Goal: Navigation & Orientation: Find specific page/section

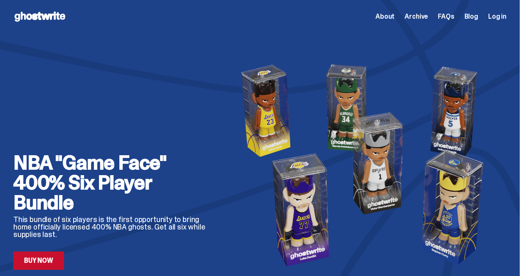
click at [421, 16] on span "Archive" at bounding box center [415, 16] width 23 height 7
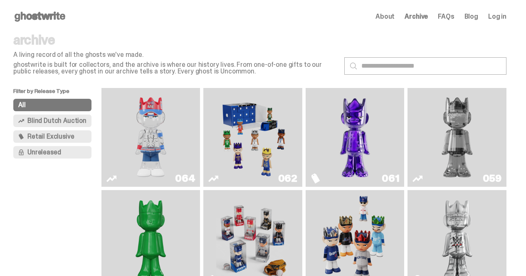
scroll to position [42, 0]
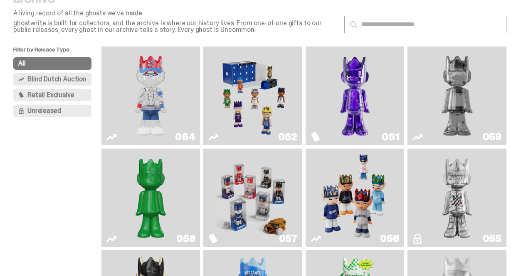
click at [179, 88] on img "You Can't See Me" at bounding box center [151, 96] width 74 height 92
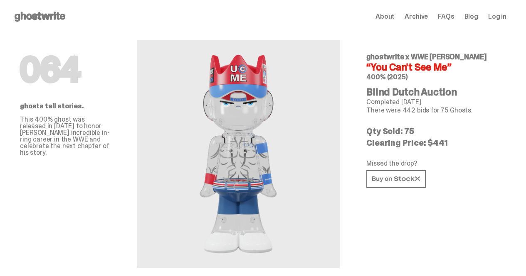
click at [405, 16] on div "About Archive FAQs Blog Log in" at bounding box center [440, 17] width 131 height 10
click at [414, 17] on span "Archive" at bounding box center [415, 16] width 23 height 7
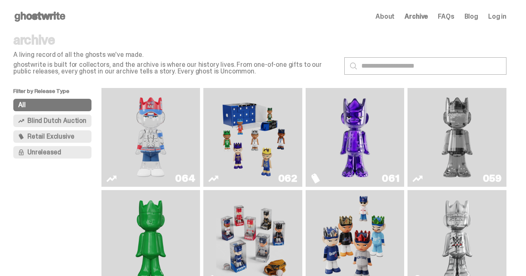
scroll to position [42, 0]
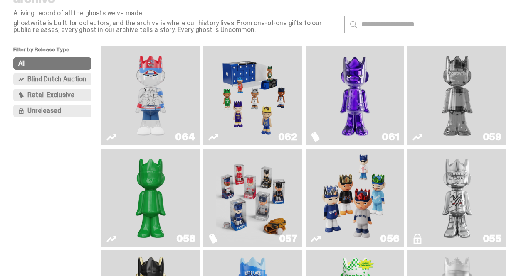
click at [273, 111] on img "Game Face (2025)" at bounding box center [253, 96] width 74 height 92
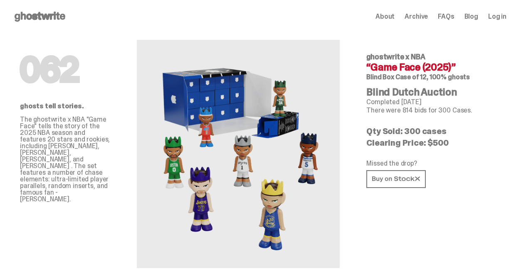
click at [423, 18] on span "Archive" at bounding box center [415, 16] width 23 height 7
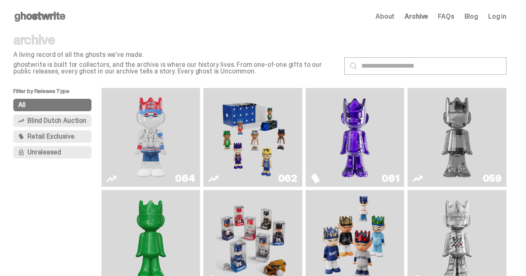
click at [423, 20] on link "Blog" at bounding box center [471, 16] width 14 height 7
